Goal: Find specific page/section: Find specific page/section

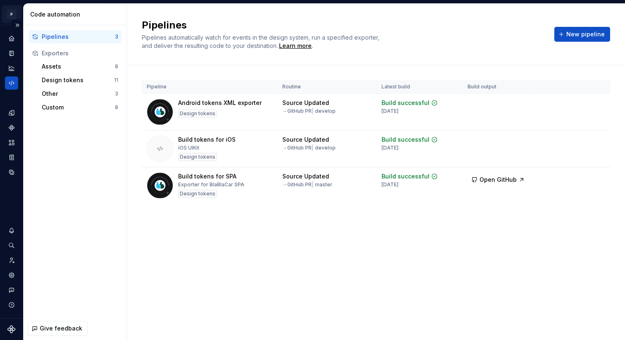
click at [14, 18] on html "P pixar SO Design system data Code automation Pipelines 3 Exporters Assets 8 De…" at bounding box center [312, 170] width 625 height 340
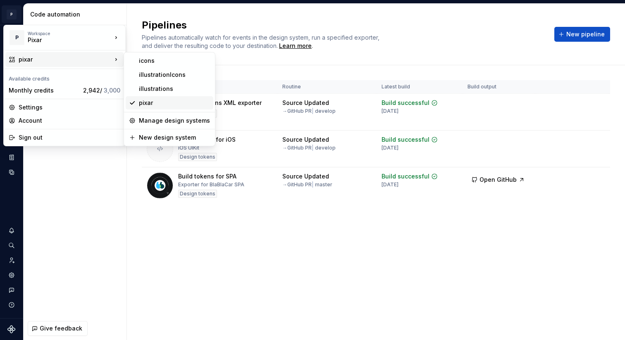
click at [156, 102] on div "pixar" at bounding box center [174, 103] width 71 height 8
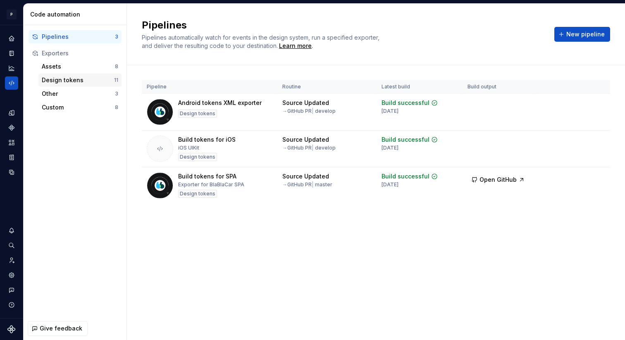
click at [71, 76] on div "Design tokens" at bounding box center [78, 80] width 72 height 8
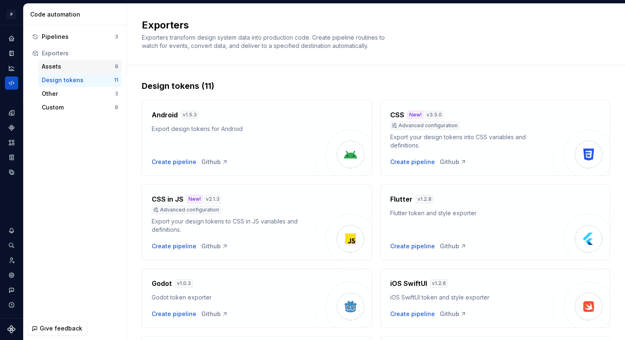
click at [56, 63] on div "Assets" at bounding box center [78, 66] width 73 height 8
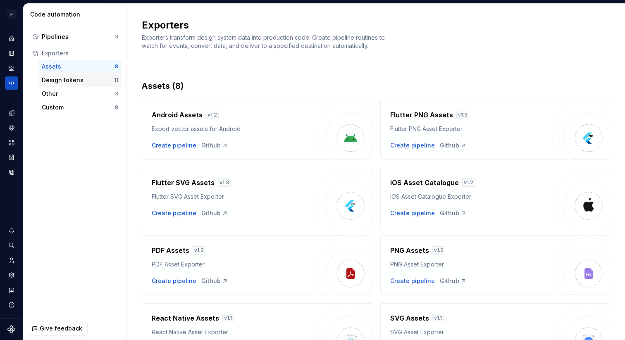
click at [63, 76] on div "Design tokens" at bounding box center [78, 80] width 72 height 8
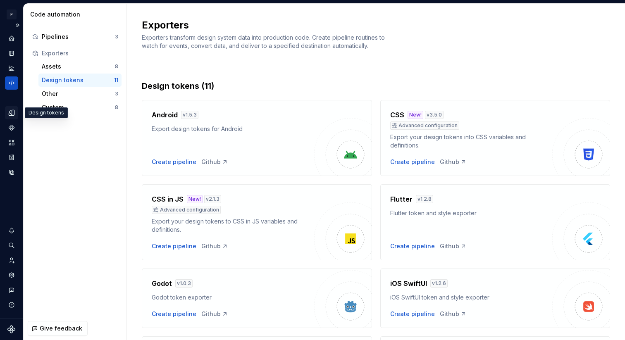
click at [13, 114] on icon "Design tokens" at bounding box center [13, 112] width 2 height 5
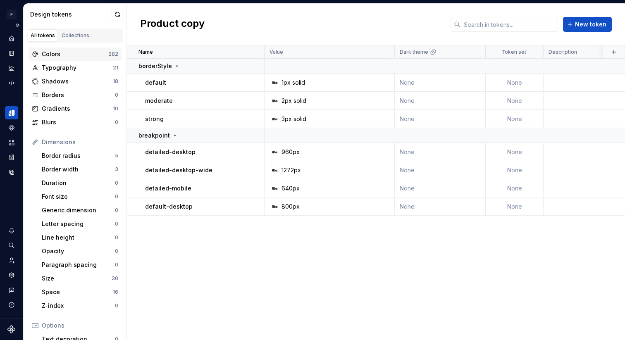
click at [70, 55] on div "Colors" at bounding box center [75, 54] width 67 height 8
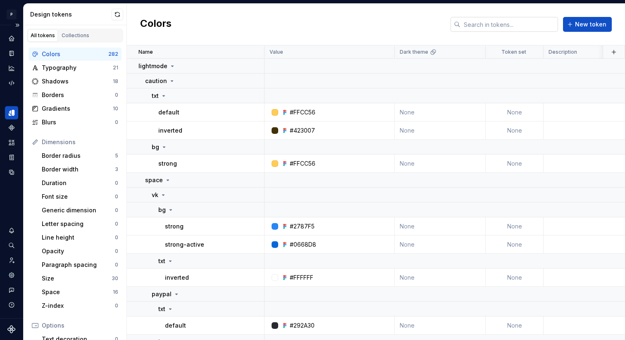
click at [493, 19] on input "text" at bounding box center [509, 24] width 98 height 15
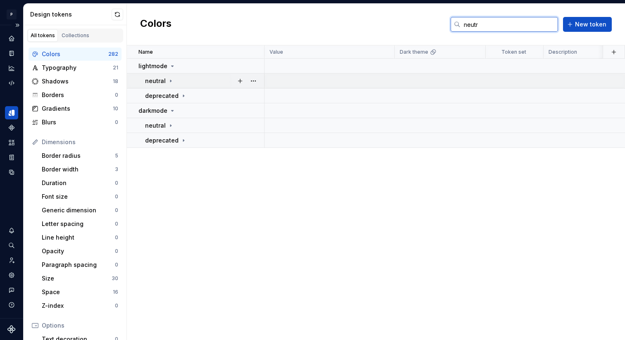
type input "neutr"
click at [171, 81] on icon at bounding box center [170, 81] width 7 height 7
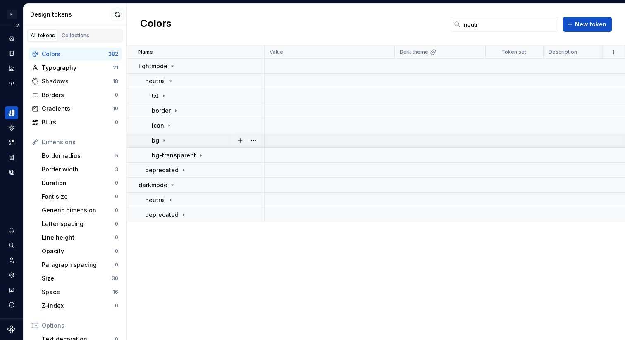
click at [166, 137] on icon at bounding box center [164, 140] width 7 height 7
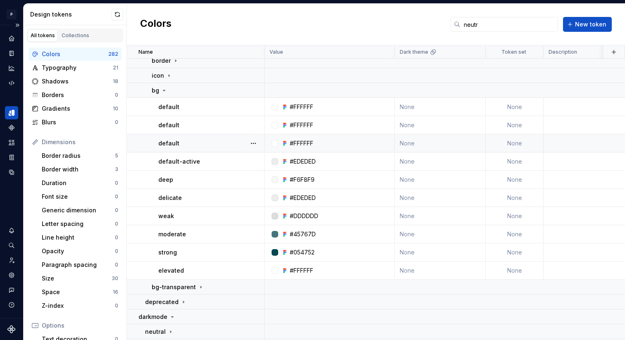
scroll to position [69, 0]
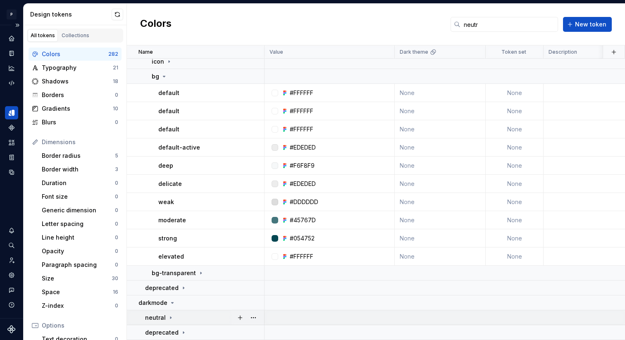
click at [170, 317] on icon at bounding box center [170, 318] width 1 height 2
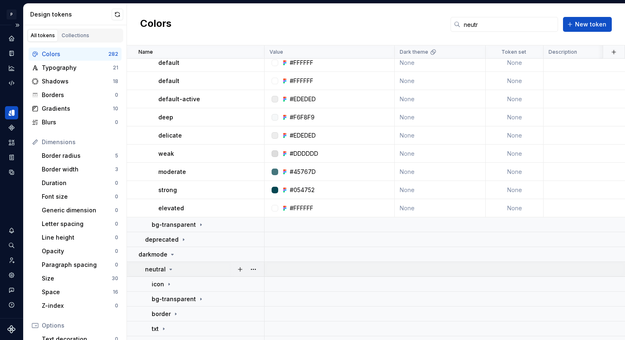
scroll to position [143, 0]
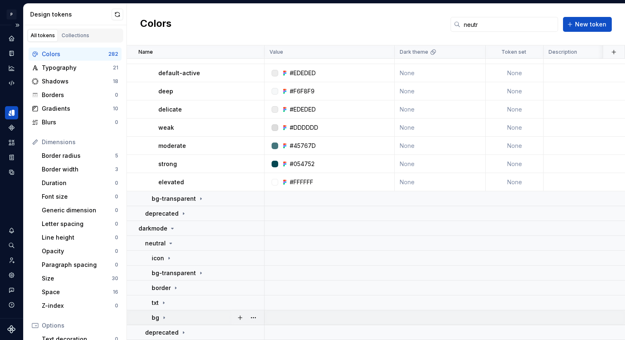
click at [167, 314] on icon at bounding box center [164, 317] width 7 height 7
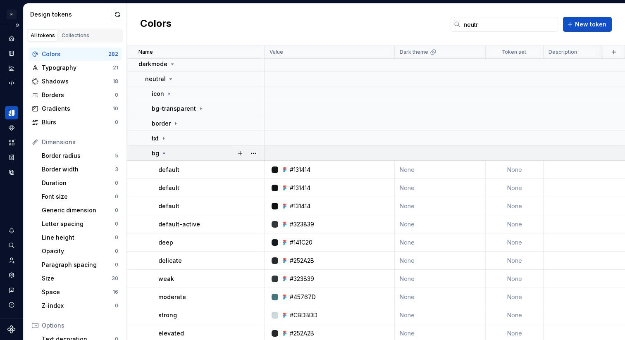
scroll to position [325, 0]
